Goal: Information Seeking & Learning: Learn about a topic

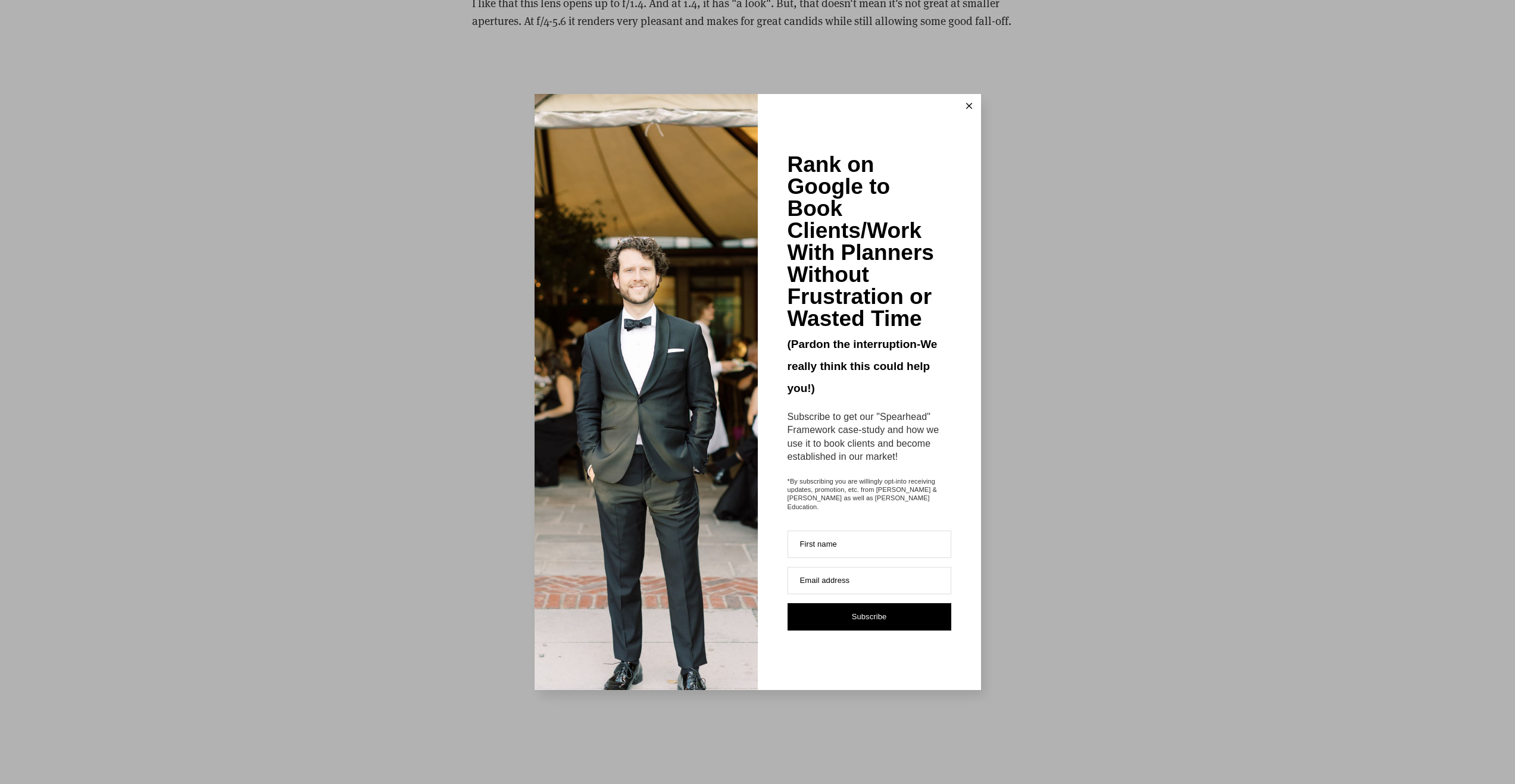
scroll to position [2345, 0]
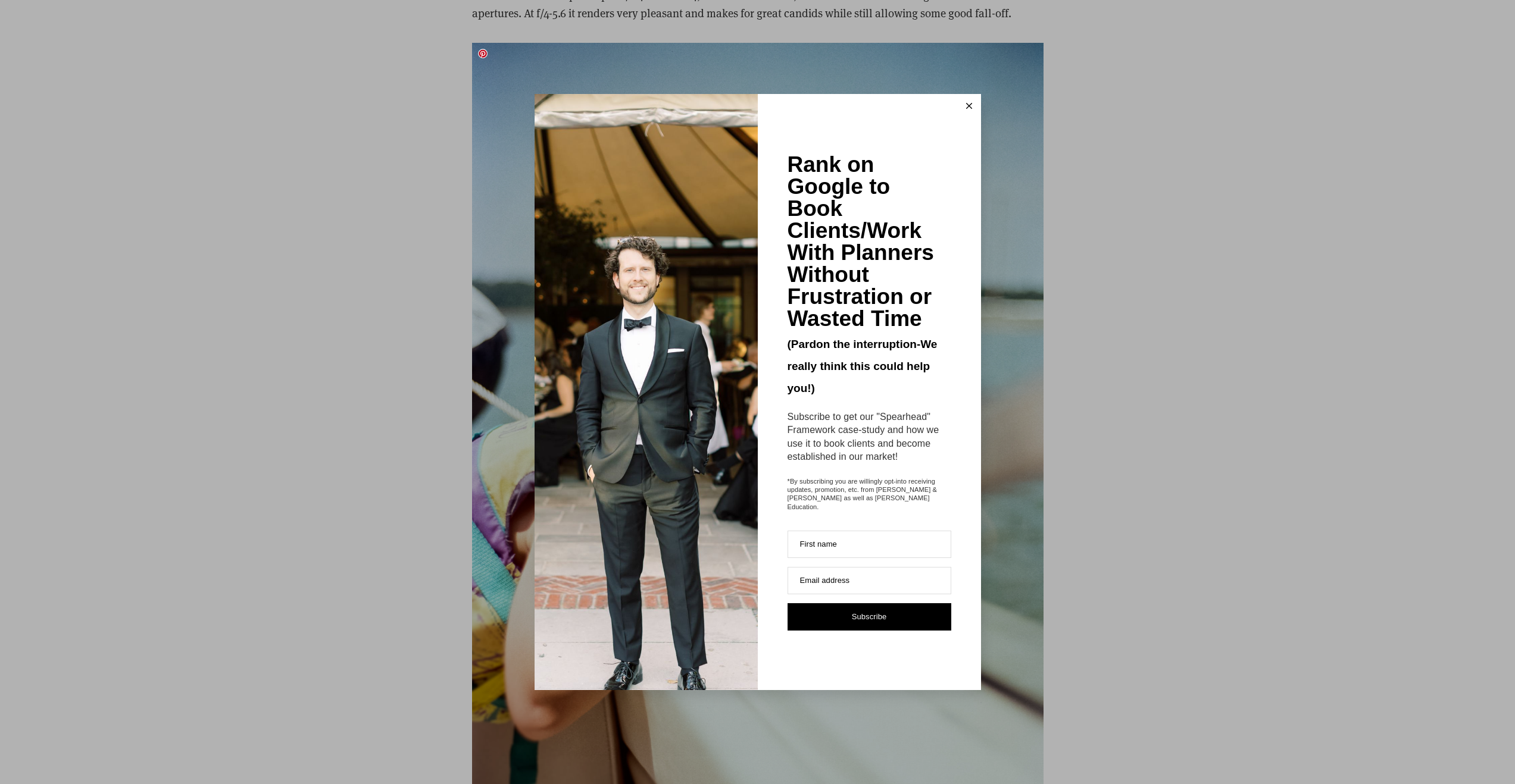
click at [974, 111] on button at bounding box center [969, 105] width 23 height 23
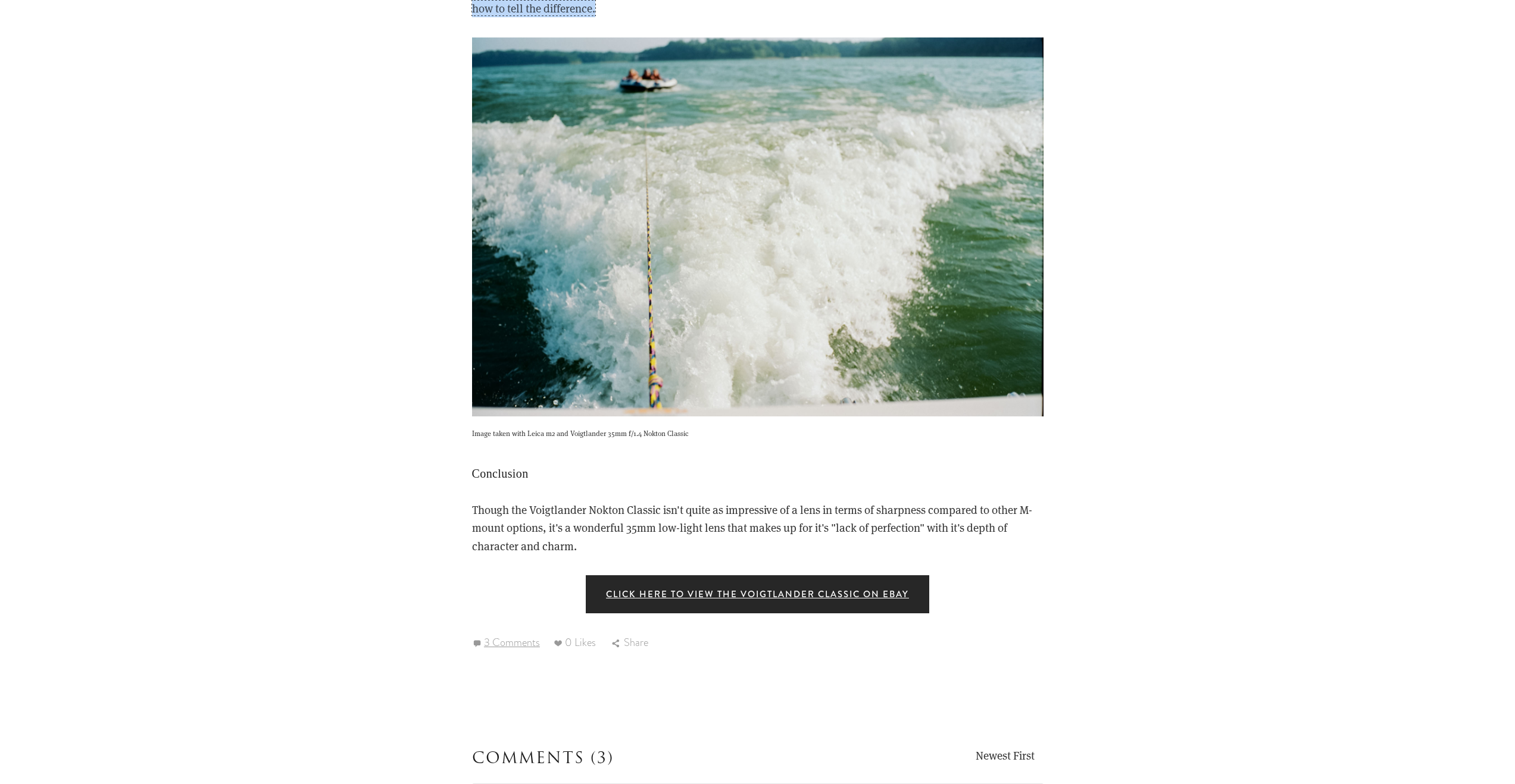
scroll to position [4519, 0]
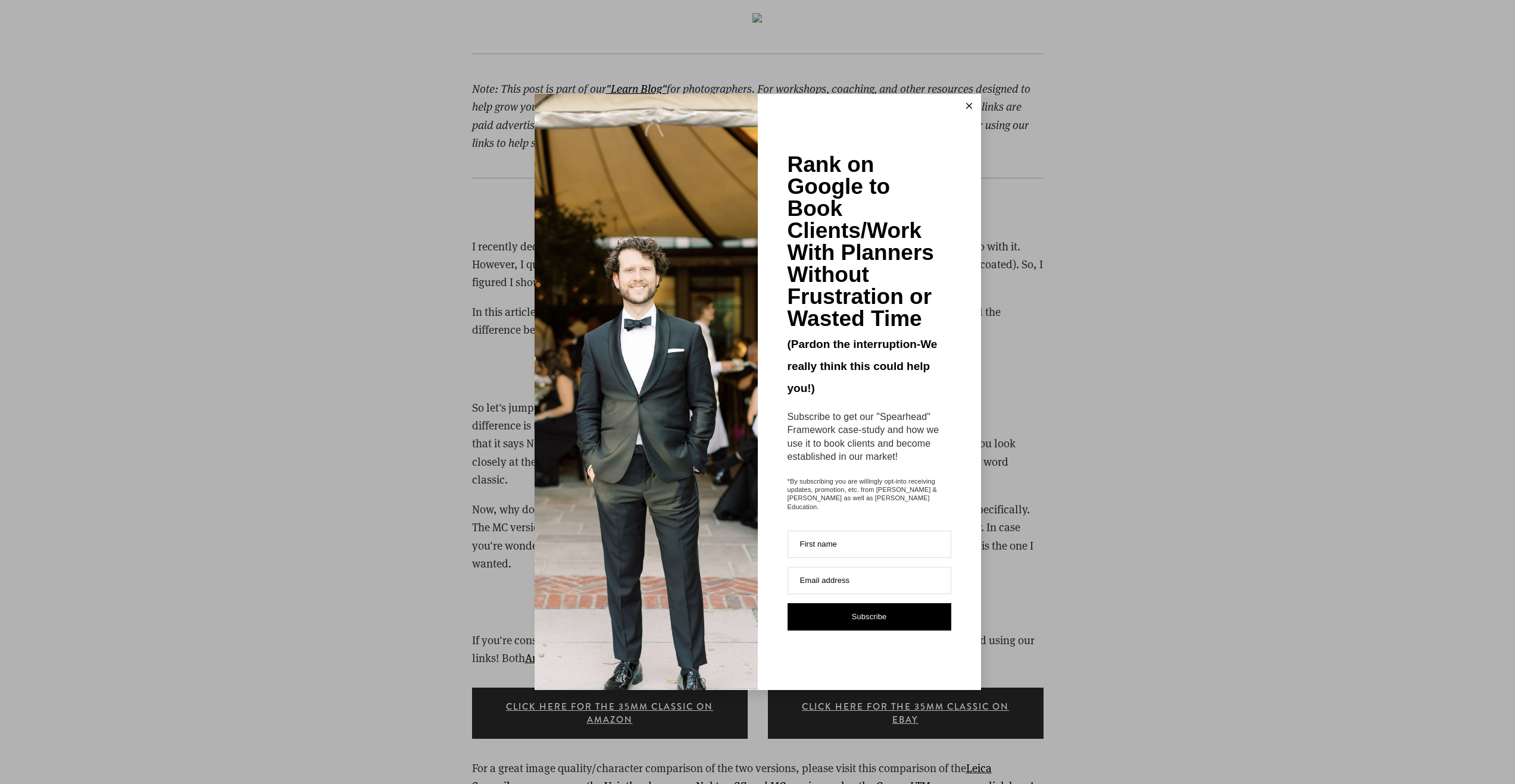
scroll to position [1212, 0]
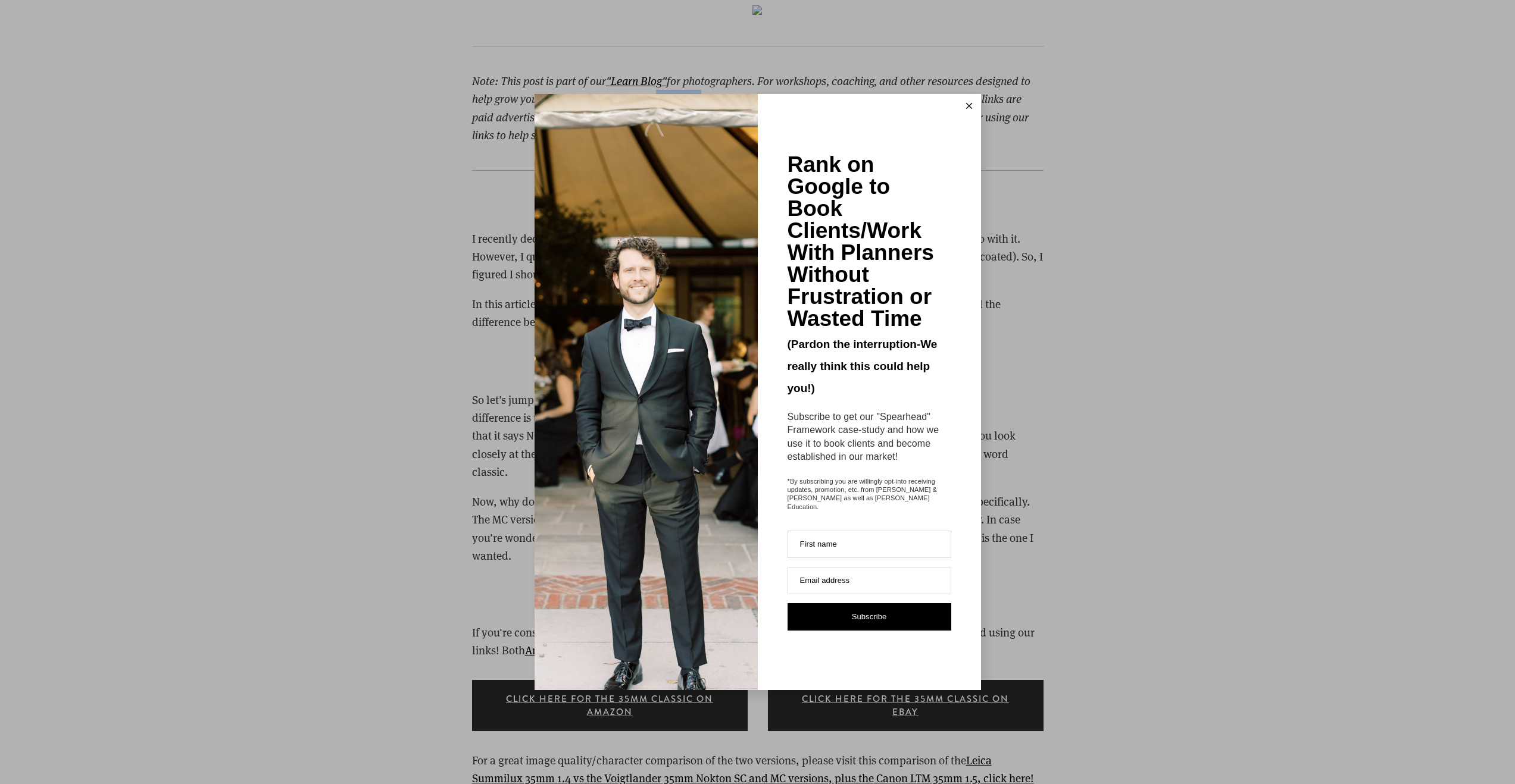
click at [969, 109] on icon at bounding box center [969, 106] width 6 height 6
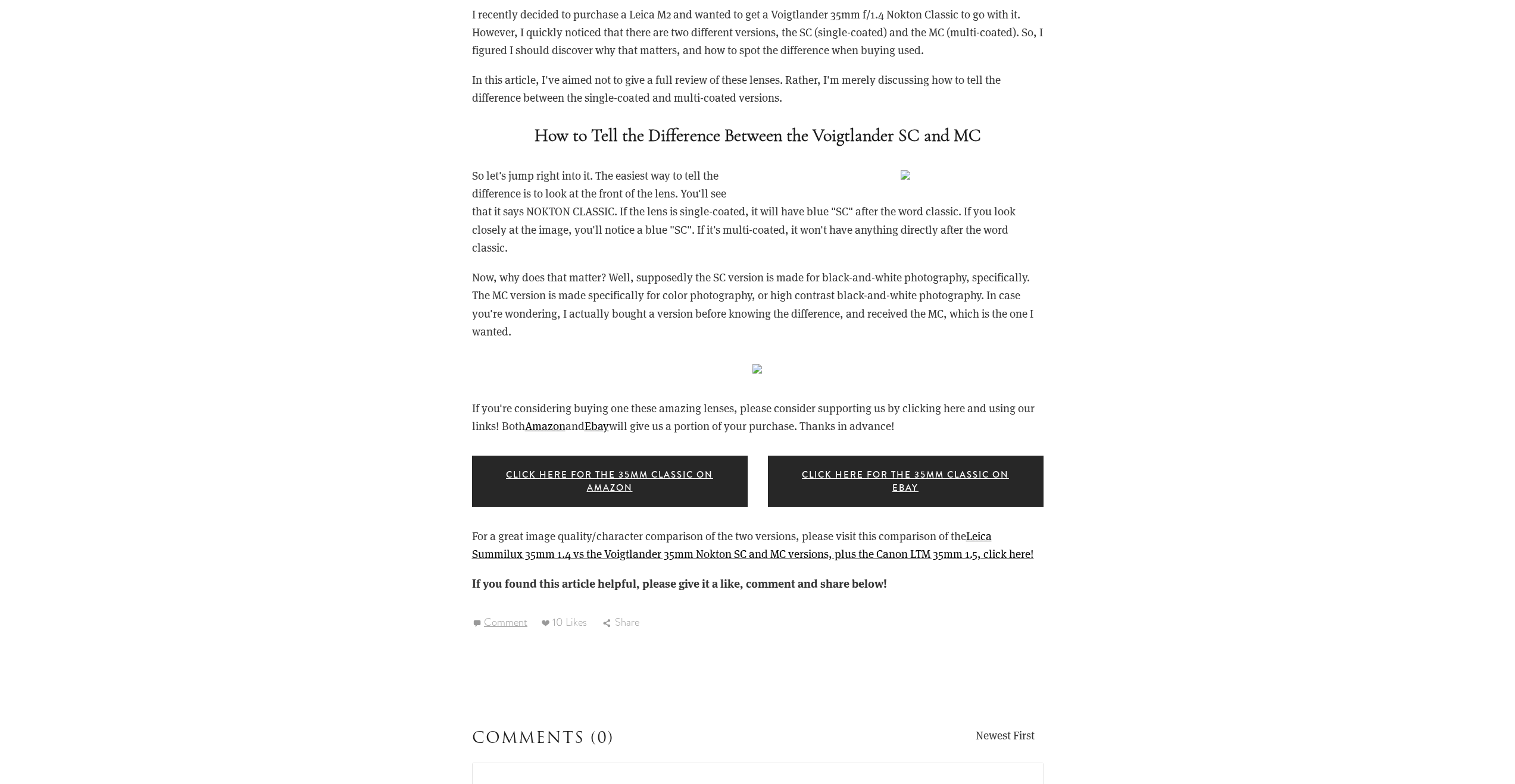
scroll to position [1466, 0]
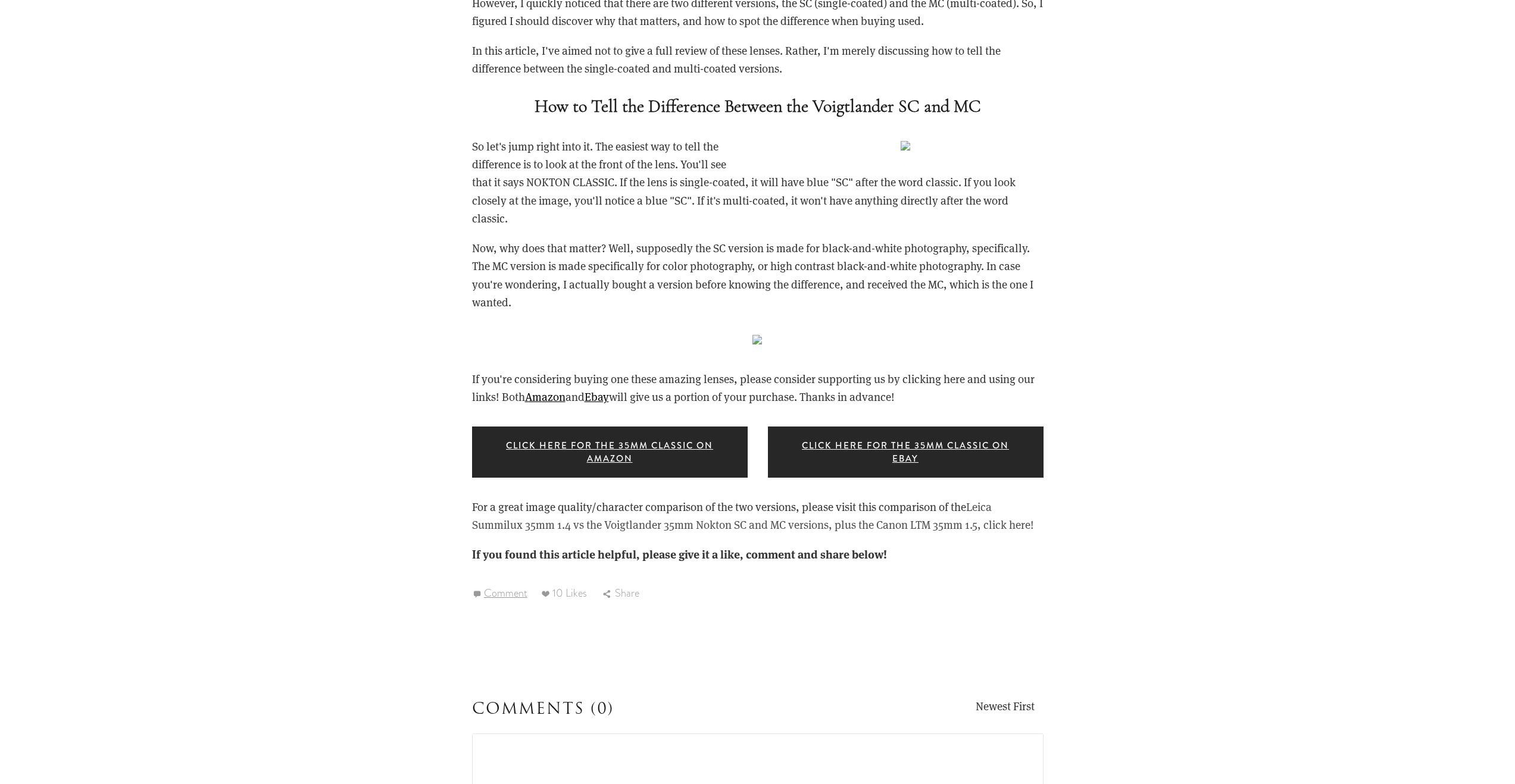
click at [683, 525] on link "Leica Summilux 35mm 1.4 vs the Voigtlander 35mm Nokton SC and MC versions, plus…" at bounding box center [753, 515] width 562 height 33
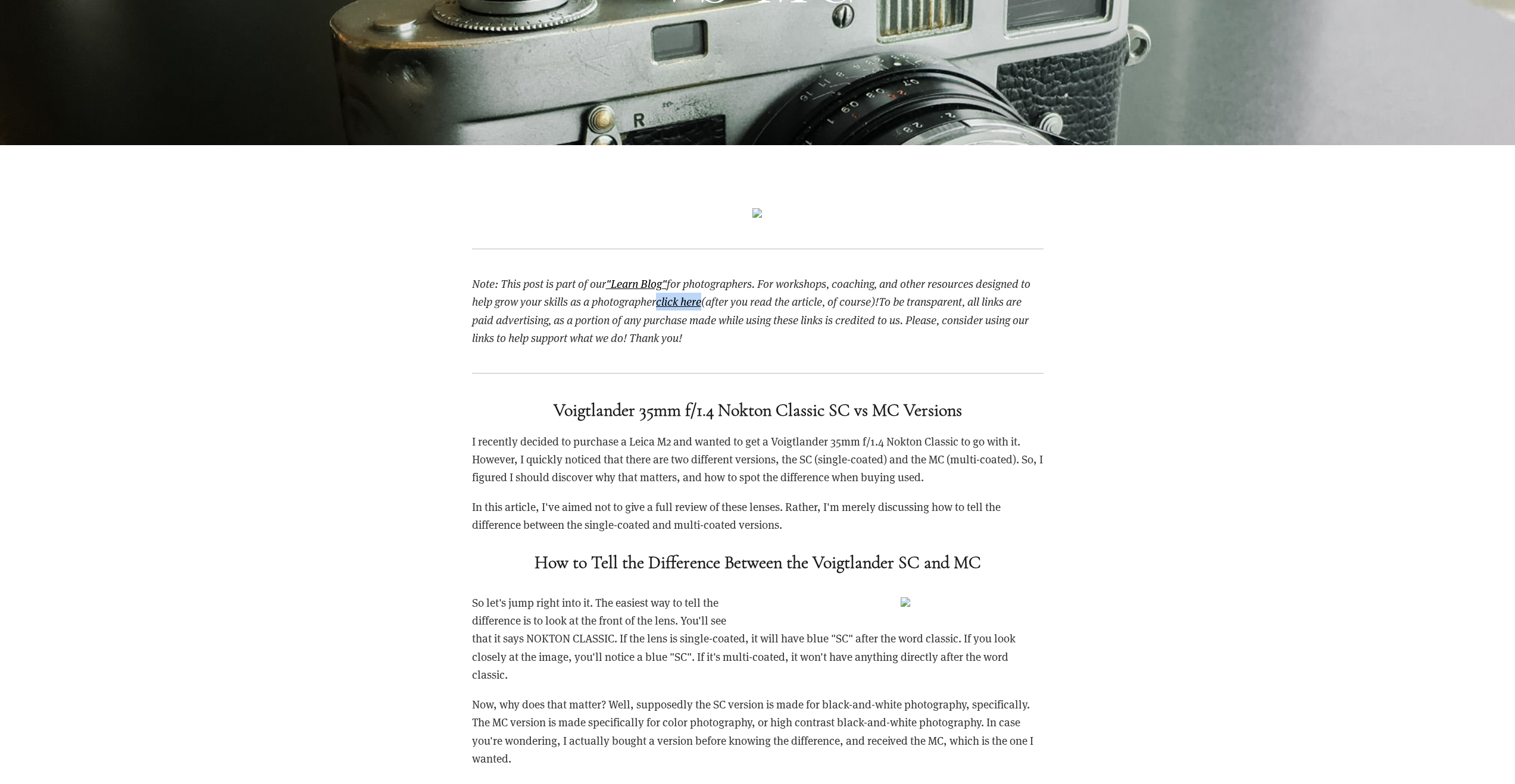
scroll to position [1017, 0]
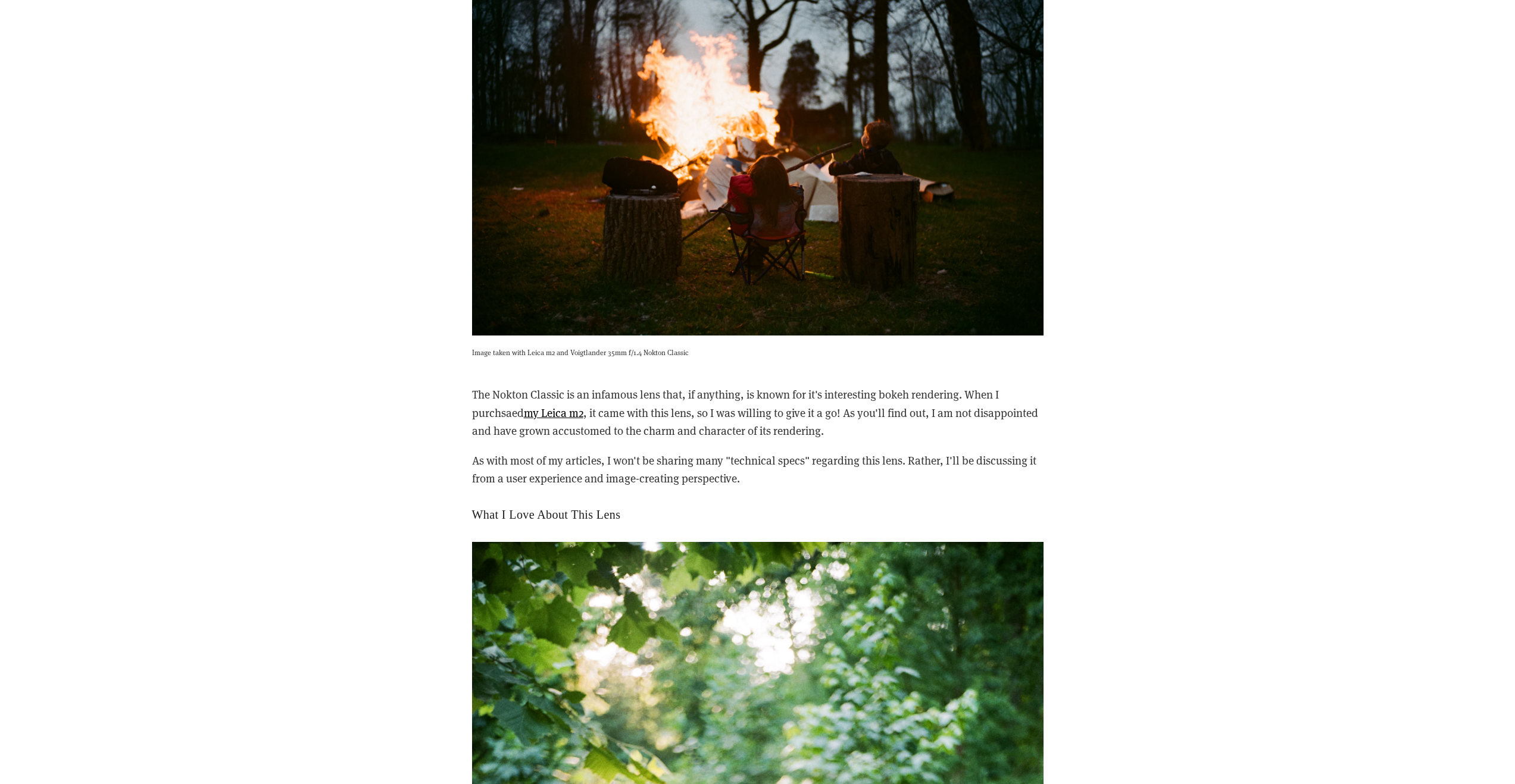
scroll to position [802, 0]
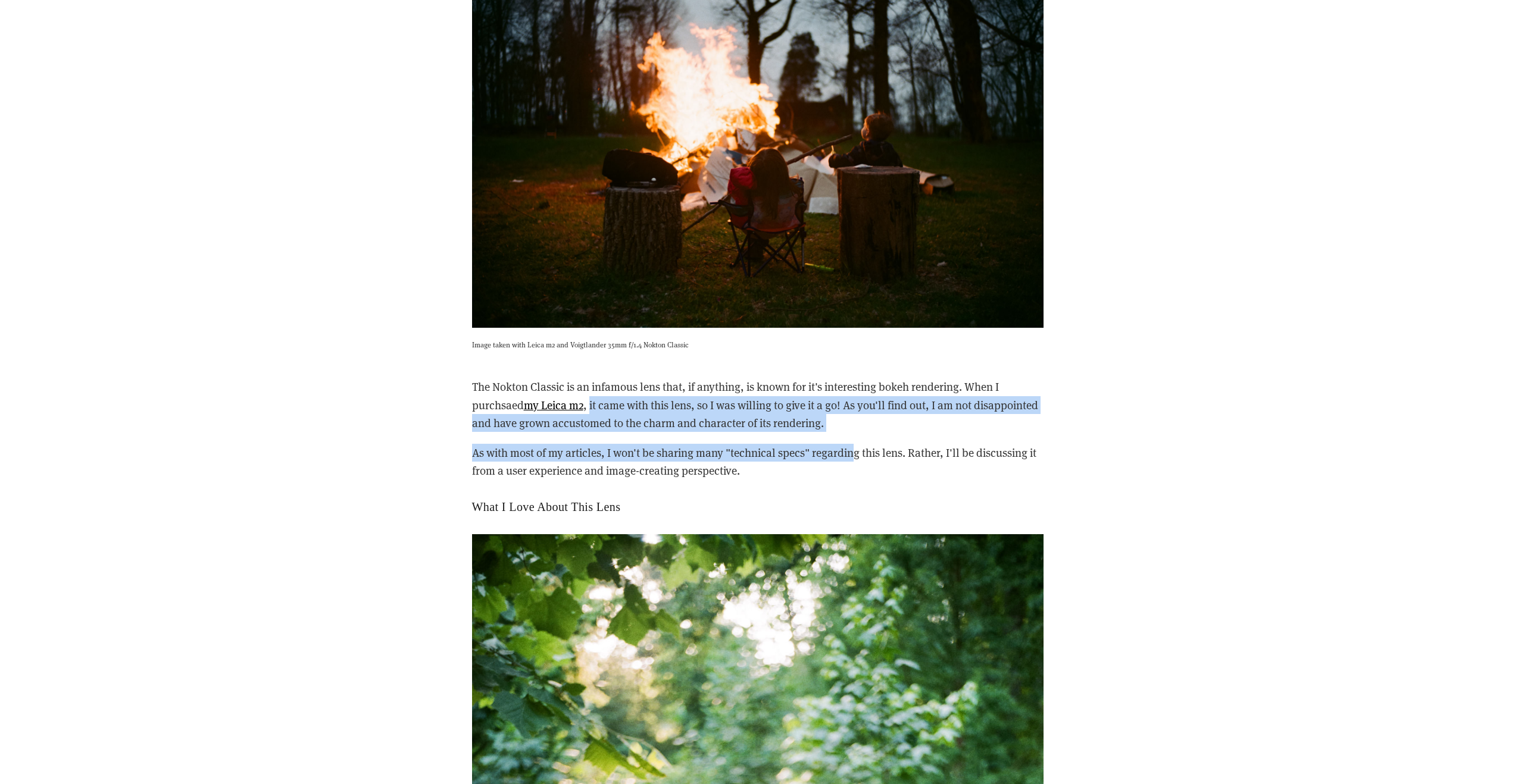
drag, startPoint x: 591, startPoint y: 406, endPoint x: 854, endPoint y: 455, distance: 267.5
click at [854, 455] on div "The Nokton Classic is an infamous lens that, if anything, is known for it's int…" at bounding box center [758, 428] width 572 height 102
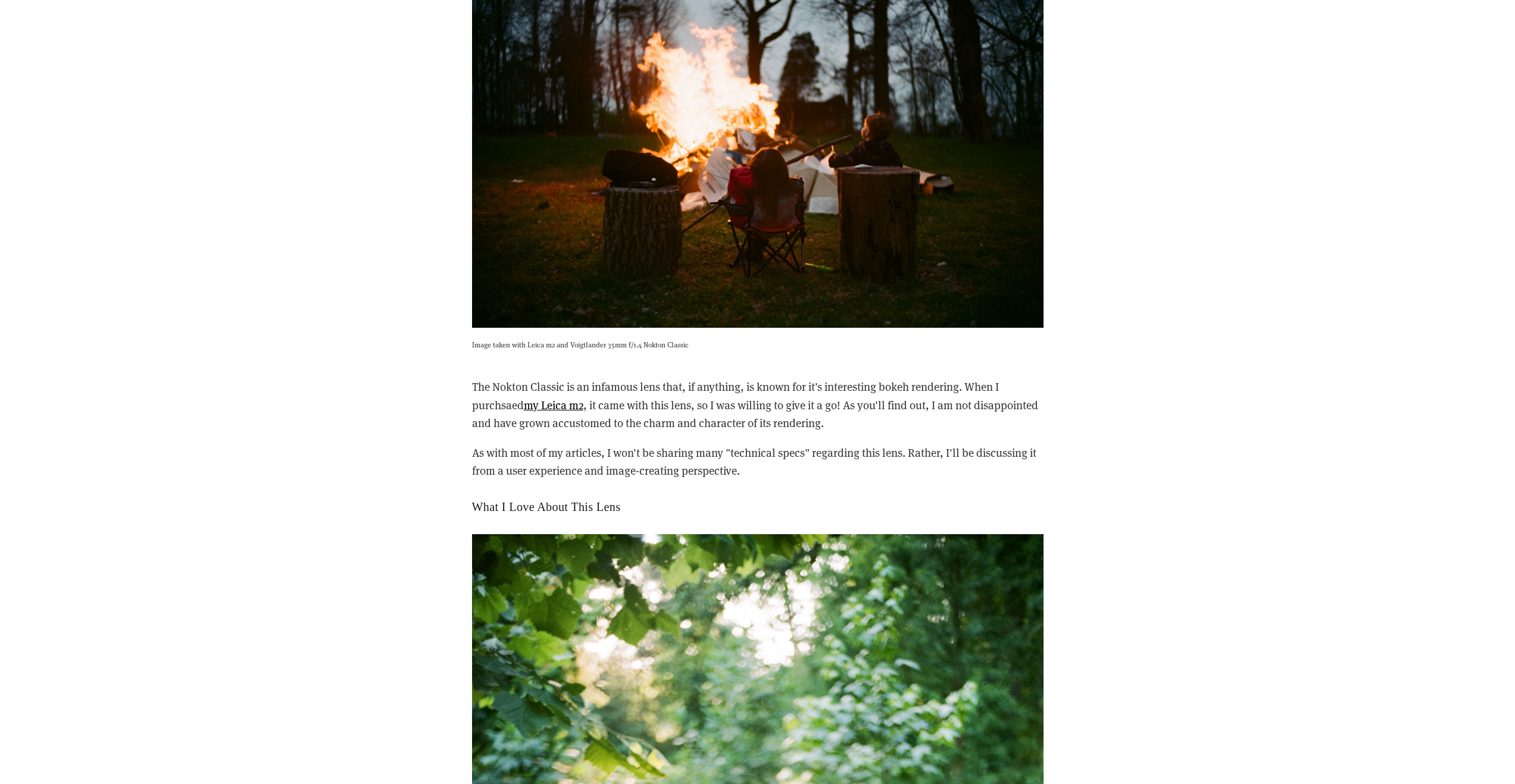
click at [759, 475] on p "As with most of my articles, I won't be sharing many "technical specs" regardin…" at bounding box center [758, 462] width 572 height 37
drag, startPoint x: 728, startPoint y: 477, endPoint x: 437, endPoint y: 428, distance: 295.1
drag, startPoint x: 789, startPoint y: 492, endPoint x: 811, endPoint y: 489, distance: 22.2
click at [789, 492] on div "What I Love About This Lens" at bounding box center [758, 507] width 592 height 35
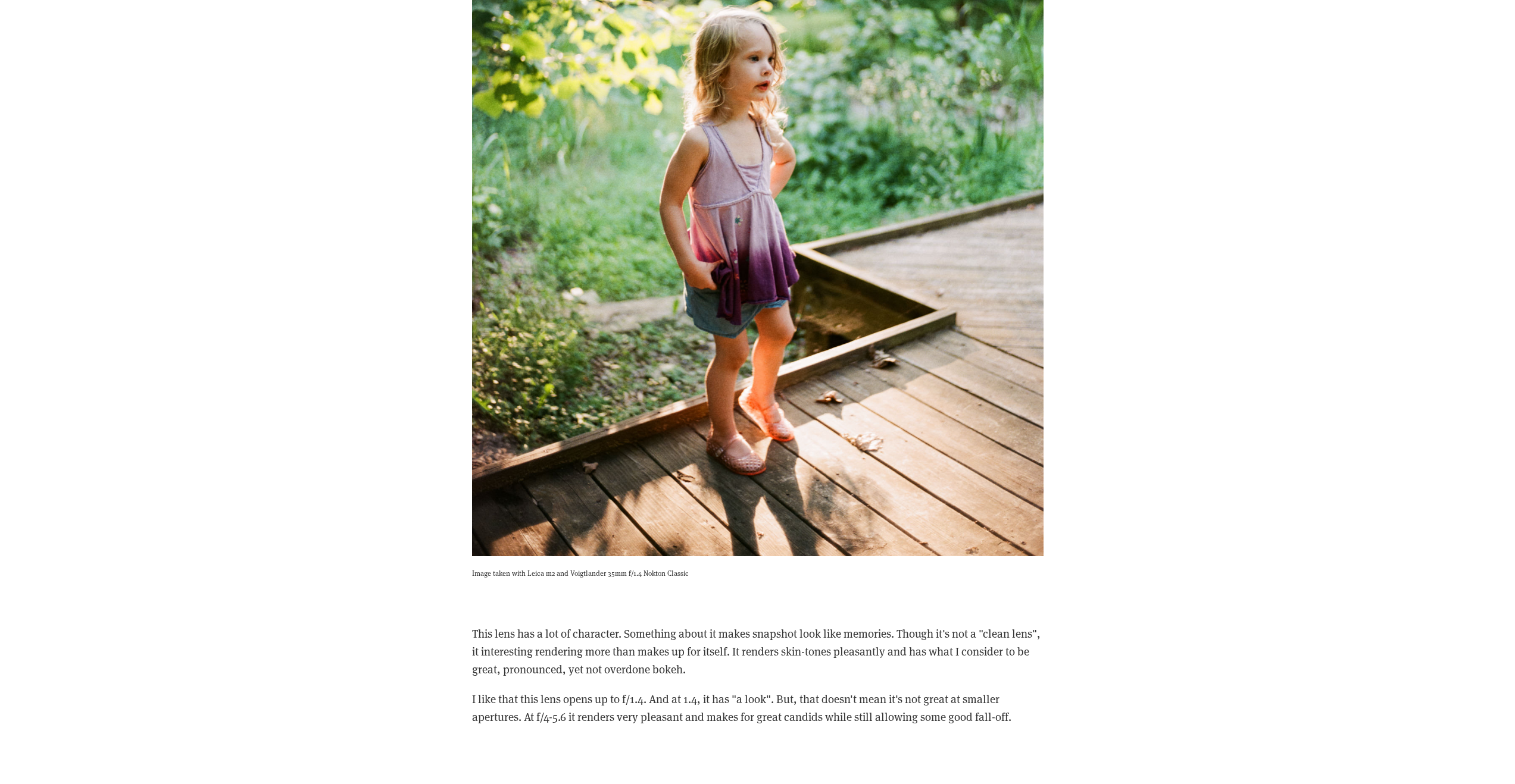
scroll to position [1894, 0]
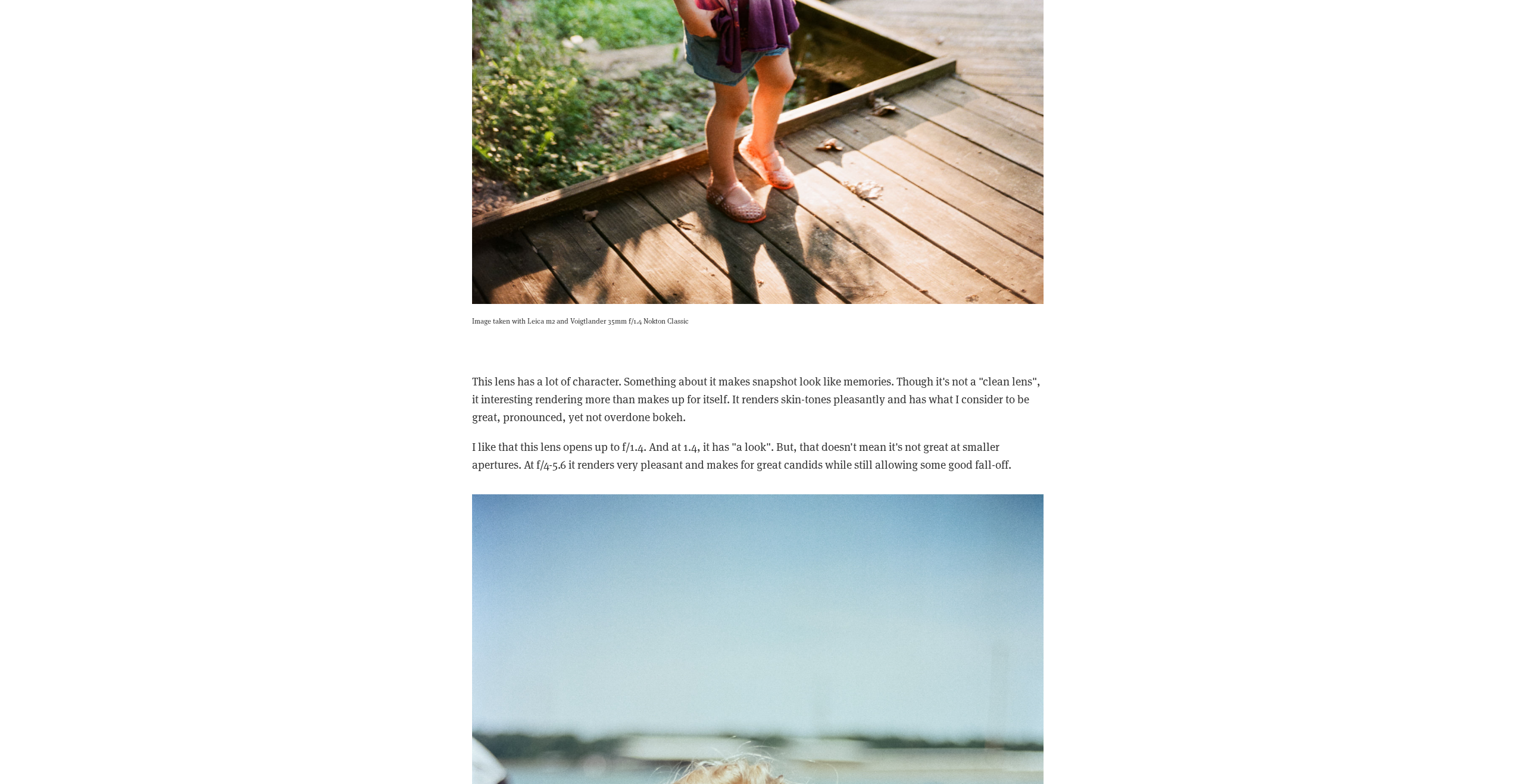
drag, startPoint x: 782, startPoint y: 447, endPoint x: 1043, endPoint y: 477, distance: 262.7
click at [1043, 477] on div "This lens has a lot of character. Something about it makes snapshot look like m…" at bounding box center [758, 413] width 592 height 140
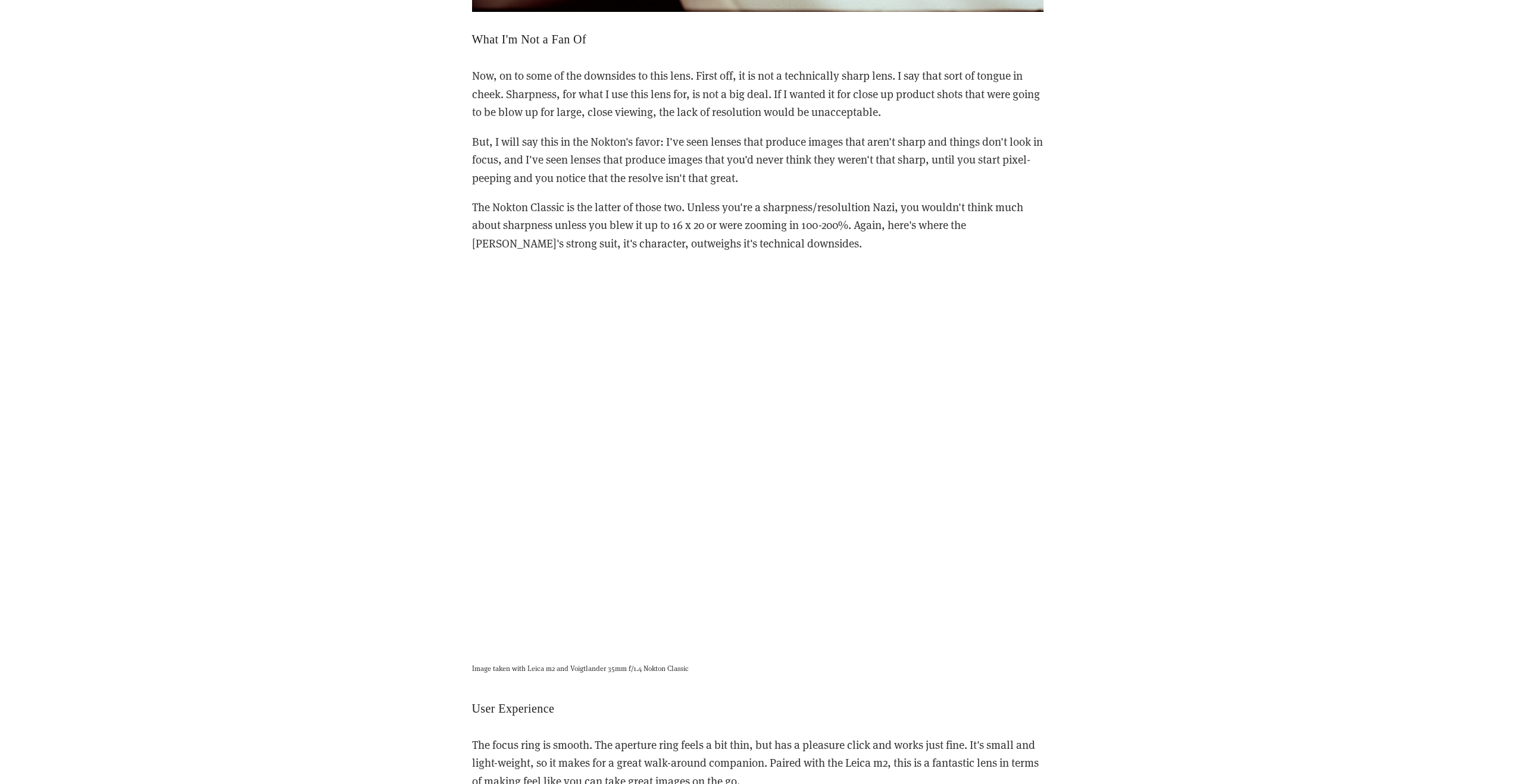
scroll to position [3246, 0]
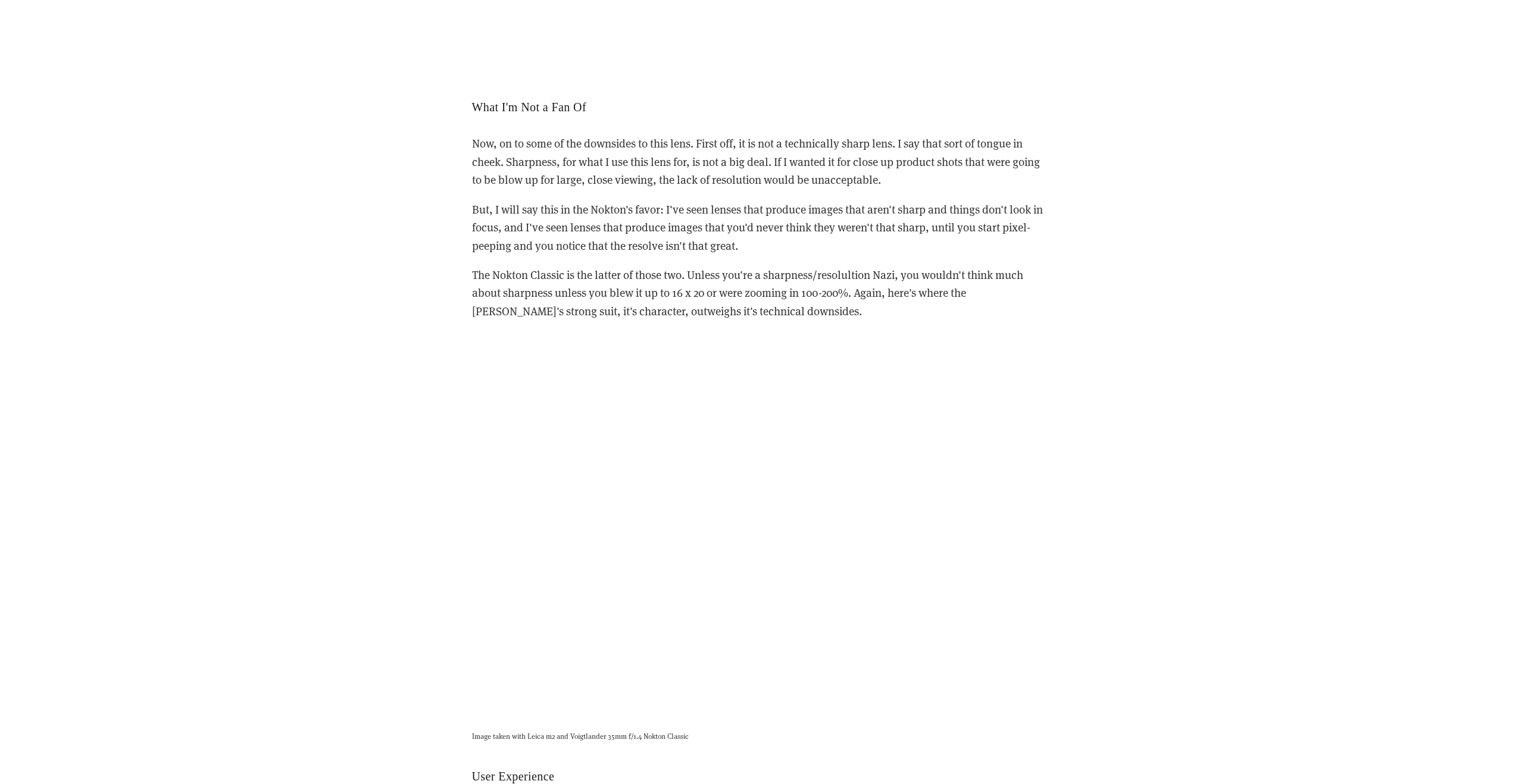
scroll to position [3232, 0]
